Goal: Use online tool/utility: Utilize a website feature to perform a specific function

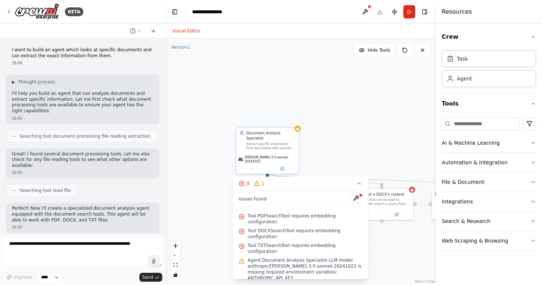
scroll to position [589, 0]
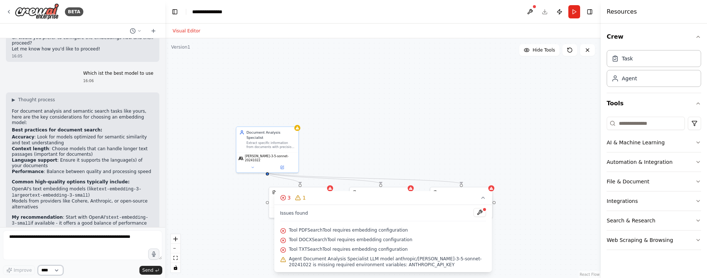
click at [53, 271] on select "****" at bounding box center [50, 271] width 25 height 10
click at [94, 242] on textarea at bounding box center [82, 246] width 159 height 30
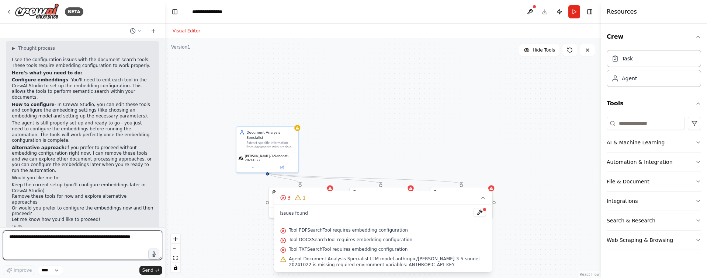
scroll to position [411, 0]
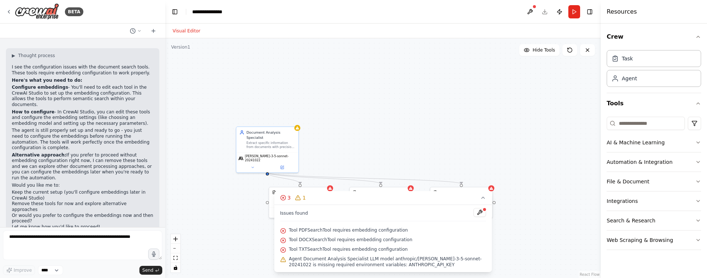
click at [405, 96] on div ".deletable-edge-delete-btn { width: 20px; height: 20px; border: 0px solid #ffff…" at bounding box center [383, 158] width 436 height 240
click at [204, 10] on div "**********" at bounding box center [211, 11] width 38 height 7
drag, startPoint x: 234, startPoint y: 11, endPoint x: 186, endPoint y: 12, distance: 48.0
click at [186, 12] on header "**********" at bounding box center [383, 12] width 436 height 24
click at [542, 14] on button "Run" at bounding box center [574, 11] width 12 height 13
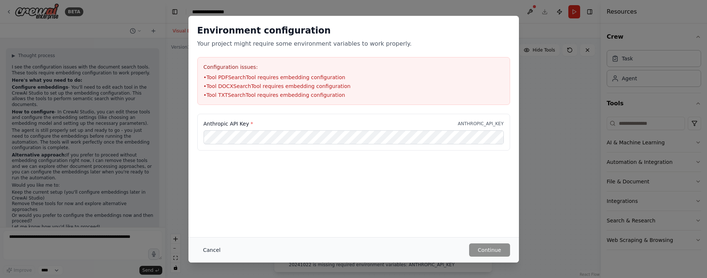
click at [212, 250] on button "Cancel" at bounding box center [211, 250] width 29 height 13
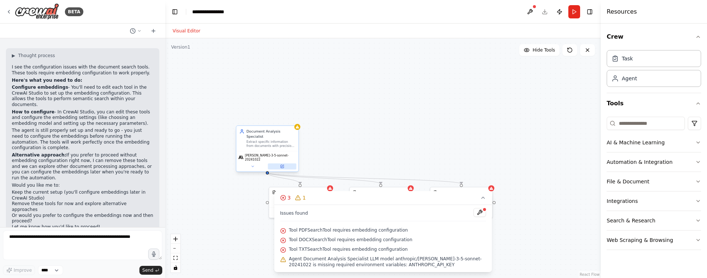
click at [283, 165] on icon at bounding box center [282, 166] width 3 height 3
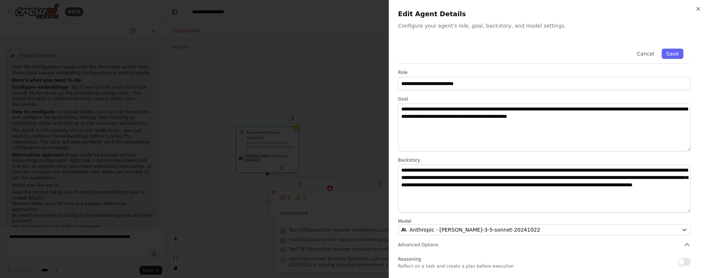
scroll to position [56, 0]
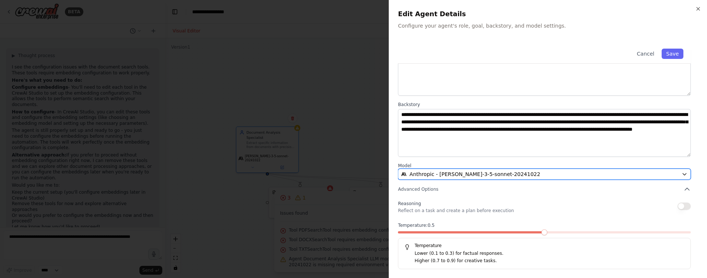
click at [452, 173] on span "Anthropic - claude-3-5-sonnet-20241022" at bounding box center [474, 174] width 131 height 7
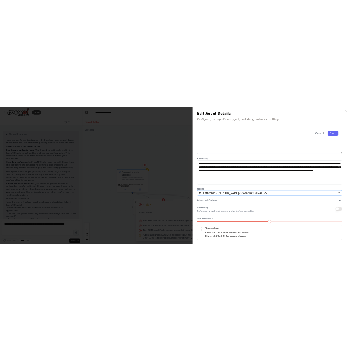
scroll to position [0, 0]
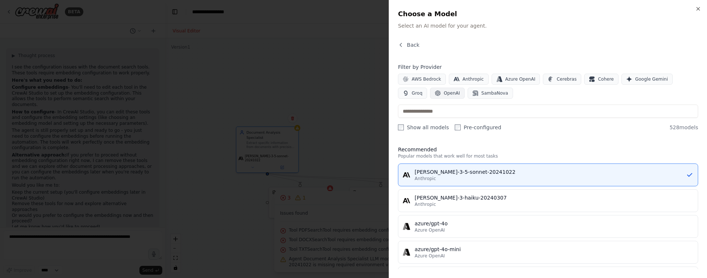
click at [444, 93] on span "OpenAI" at bounding box center [452, 93] width 16 height 6
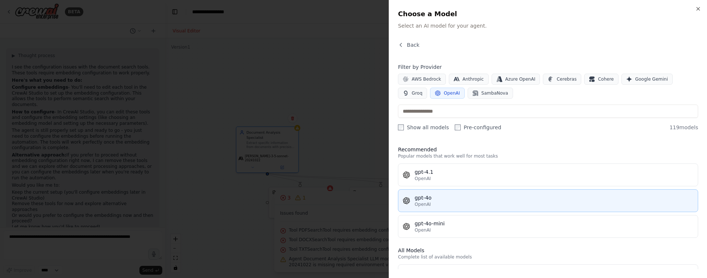
click at [442, 200] on div "gpt-4o" at bounding box center [554, 197] width 279 height 7
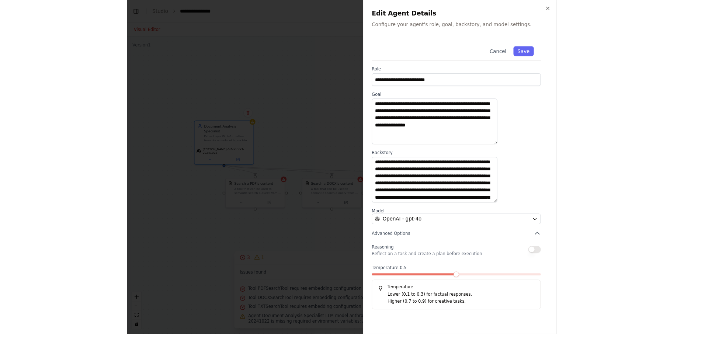
scroll to position [411, 0]
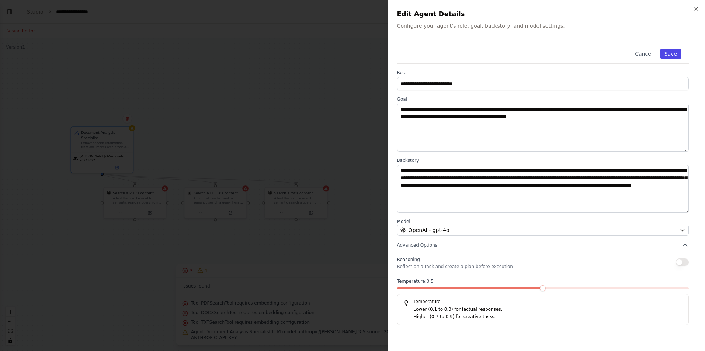
click at [542, 53] on button "Save" at bounding box center [670, 54] width 21 height 10
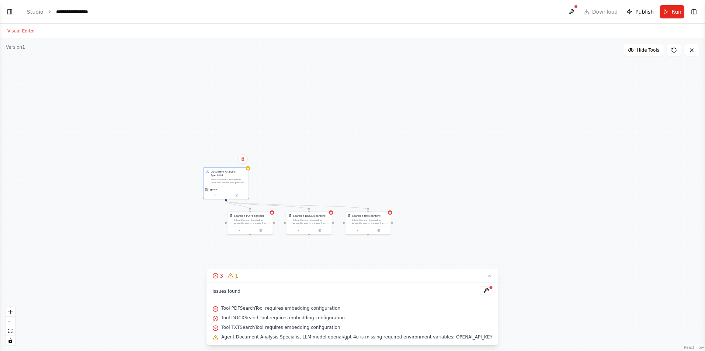
drag, startPoint x: 212, startPoint y: 213, endPoint x: 260, endPoint y: 254, distance: 63.3
click at [260, 254] on div ".deletable-edge-delete-btn { width: 20px; height: 20px; border: 0px solid #ffff…" at bounding box center [352, 194] width 705 height 313
click at [239, 199] on button at bounding box center [241, 199] width 21 height 4
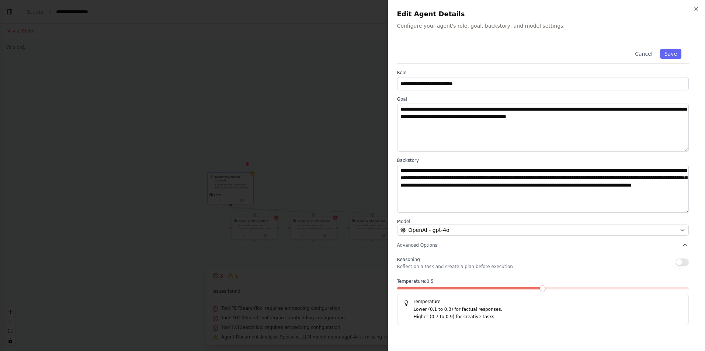
click at [263, 140] on div at bounding box center [352, 175] width 705 height 351
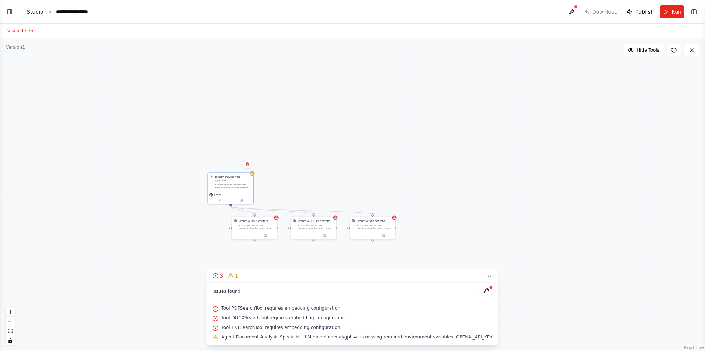
click at [34, 13] on link "Studio" at bounding box center [35, 12] width 17 height 6
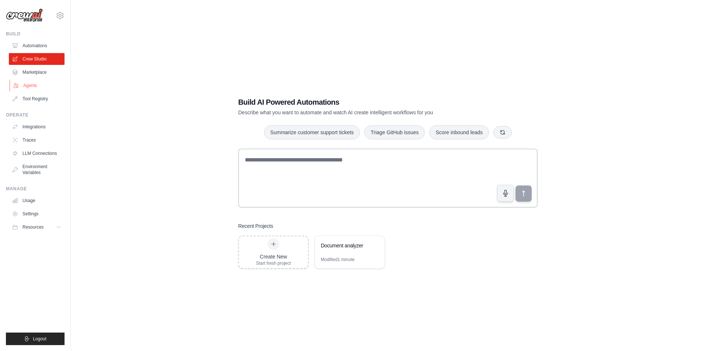
click at [44, 82] on link "Agents" at bounding box center [38, 86] width 56 height 12
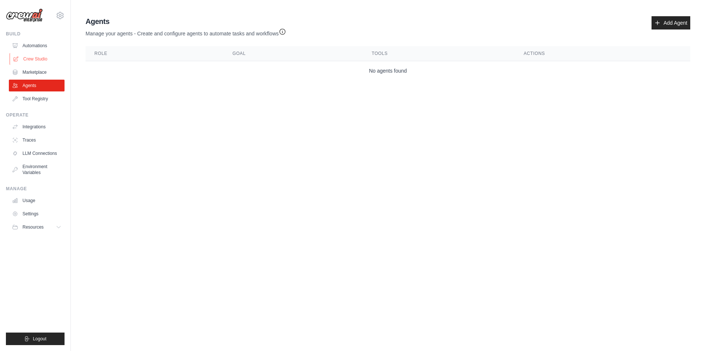
click at [32, 53] on link "Crew Studio" at bounding box center [38, 59] width 56 height 12
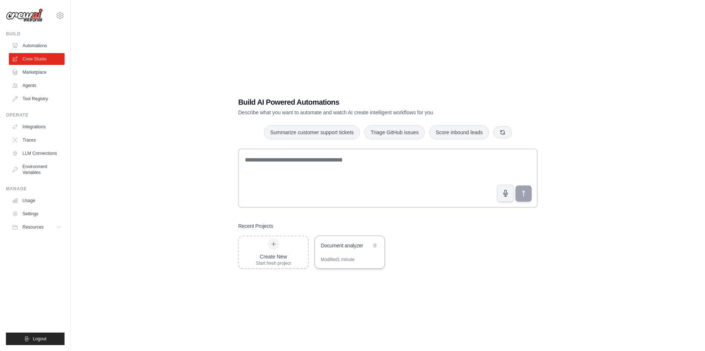
click at [346, 241] on div "Document analyzer" at bounding box center [350, 246] width 70 height 21
click at [54, 226] on button "Resources" at bounding box center [38, 227] width 56 height 12
click at [38, 271] on link "Video Tutorials" at bounding box center [39, 275] width 51 height 10
click at [346, 249] on div "Document analyzer" at bounding box center [346, 245] width 51 height 7
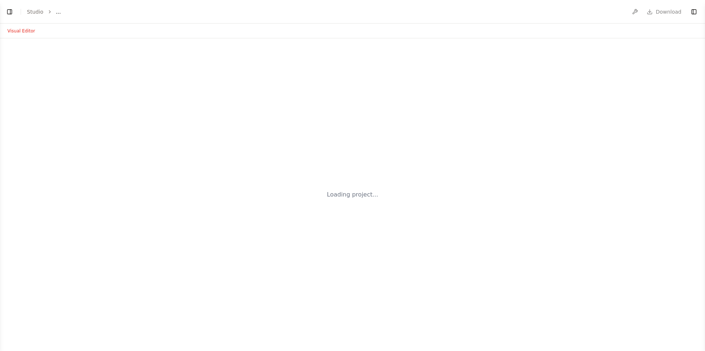
select select "****"
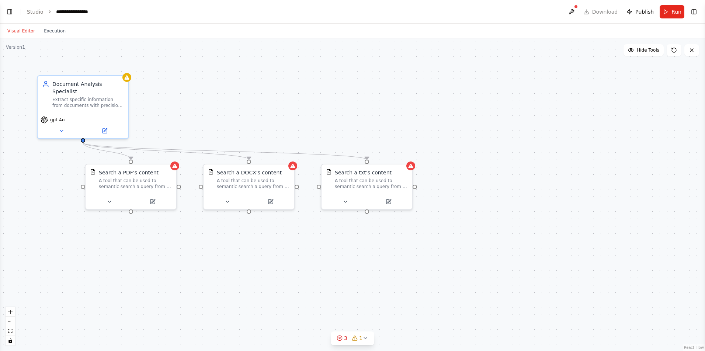
scroll to position [563, 0]
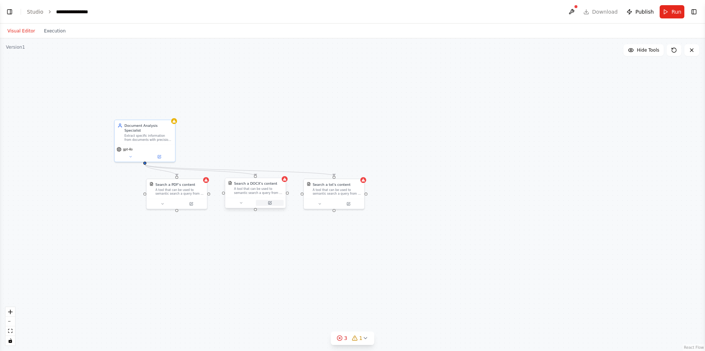
click at [271, 204] on icon at bounding box center [270, 202] width 3 height 3
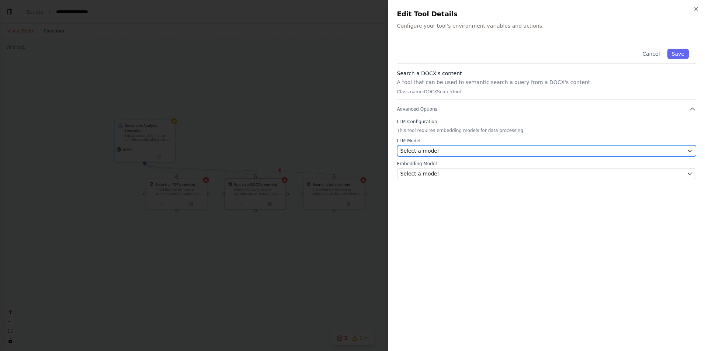
click at [438, 151] on div "Select a model" at bounding box center [543, 150] width 284 height 7
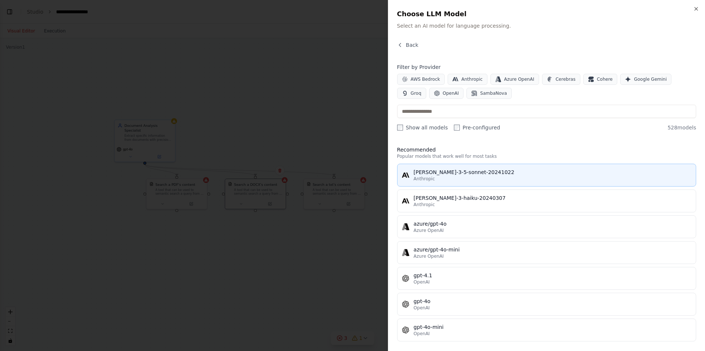
click at [447, 179] on div "Anthropic" at bounding box center [553, 179] width 278 height 6
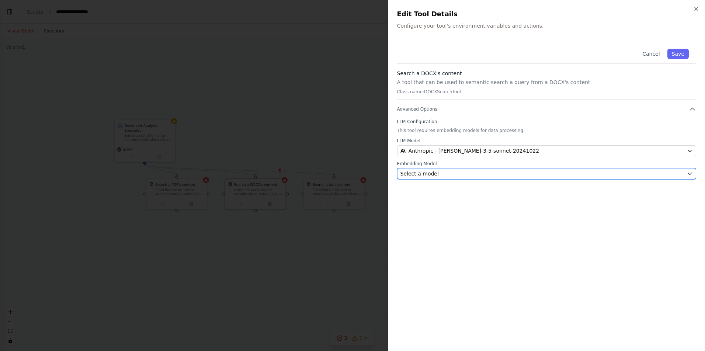
click at [445, 177] on div "Select a model" at bounding box center [543, 173] width 284 height 7
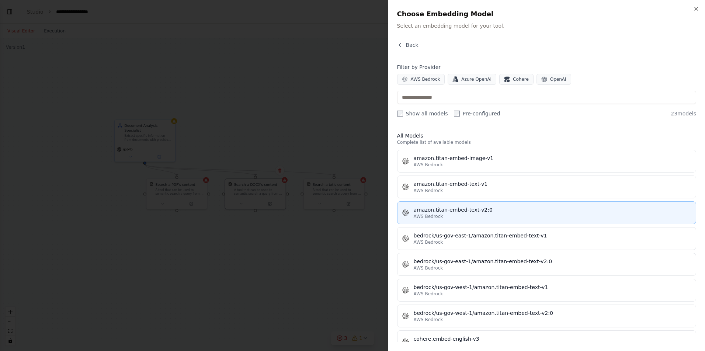
scroll to position [8, 0]
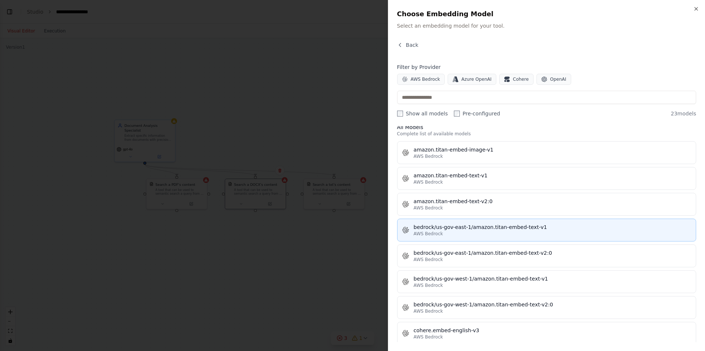
click at [456, 227] on div "bedrock/us-gov-east-1/amazon.titan-embed-text-v1" at bounding box center [553, 227] width 278 height 7
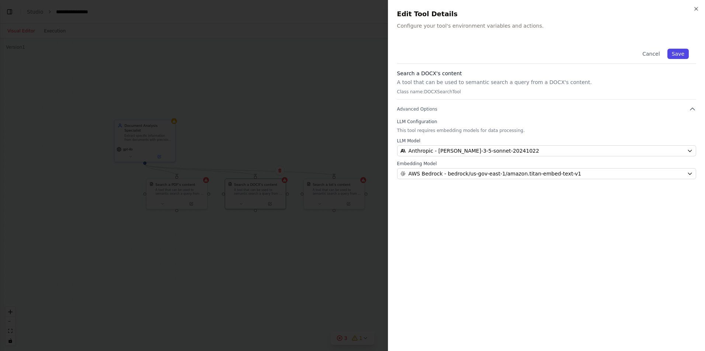
click at [680, 53] on button "Save" at bounding box center [678, 54] width 21 height 10
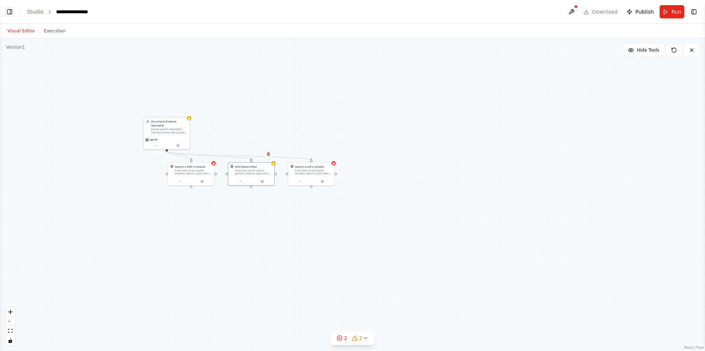
click at [11, 13] on button "Toggle Left Sidebar" at bounding box center [9, 12] width 10 height 10
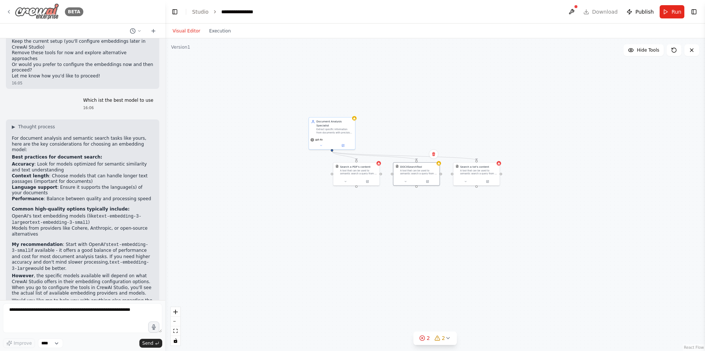
click at [7, 9] on icon at bounding box center [9, 12] width 6 height 6
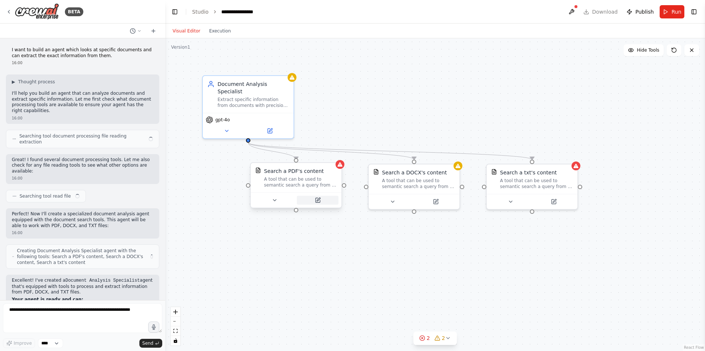
scroll to position [563, 0]
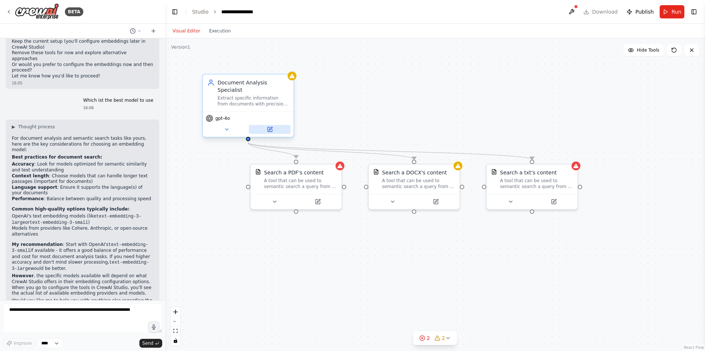
click at [271, 131] on icon at bounding box center [270, 129] width 4 height 4
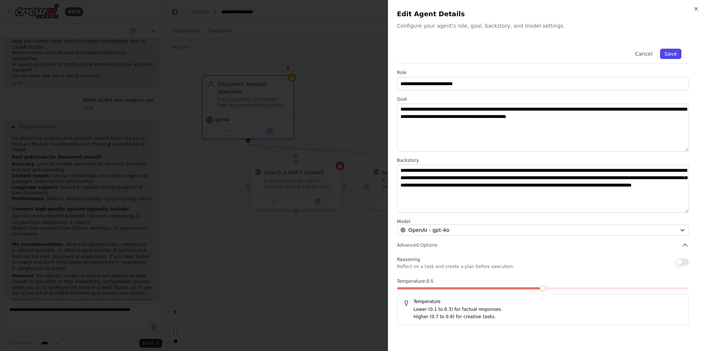
click at [673, 53] on button "Save" at bounding box center [670, 54] width 21 height 10
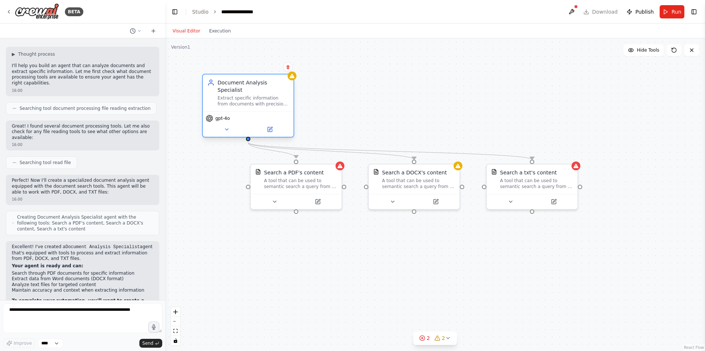
scroll to position [0, 0]
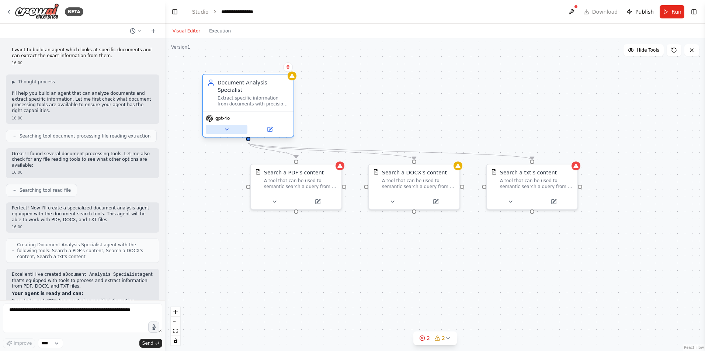
click at [227, 128] on icon at bounding box center [227, 130] width 6 height 6
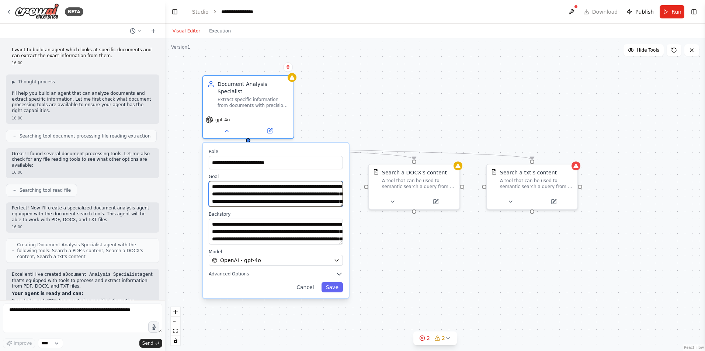
click at [254, 201] on textarea "**********" at bounding box center [276, 194] width 134 height 26
click at [262, 199] on textarea "**********" at bounding box center [276, 194] width 134 height 26
type textarea "**********"
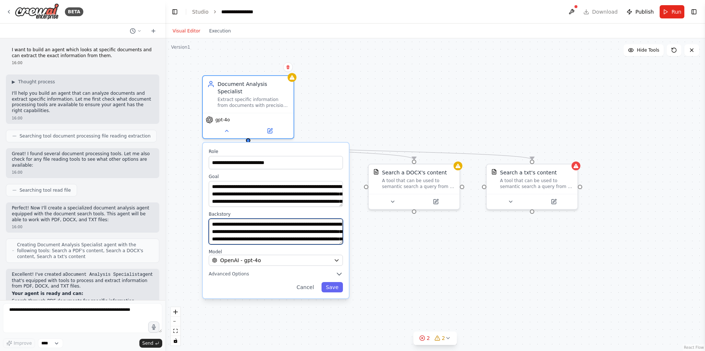
click at [260, 231] on textarea "**********" at bounding box center [276, 232] width 134 height 26
click at [238, 236] on textarea "**********" at bounding box center [276, 232] width 134 height 26
